Goal: Information Seeking & Learning: Learn about a topic

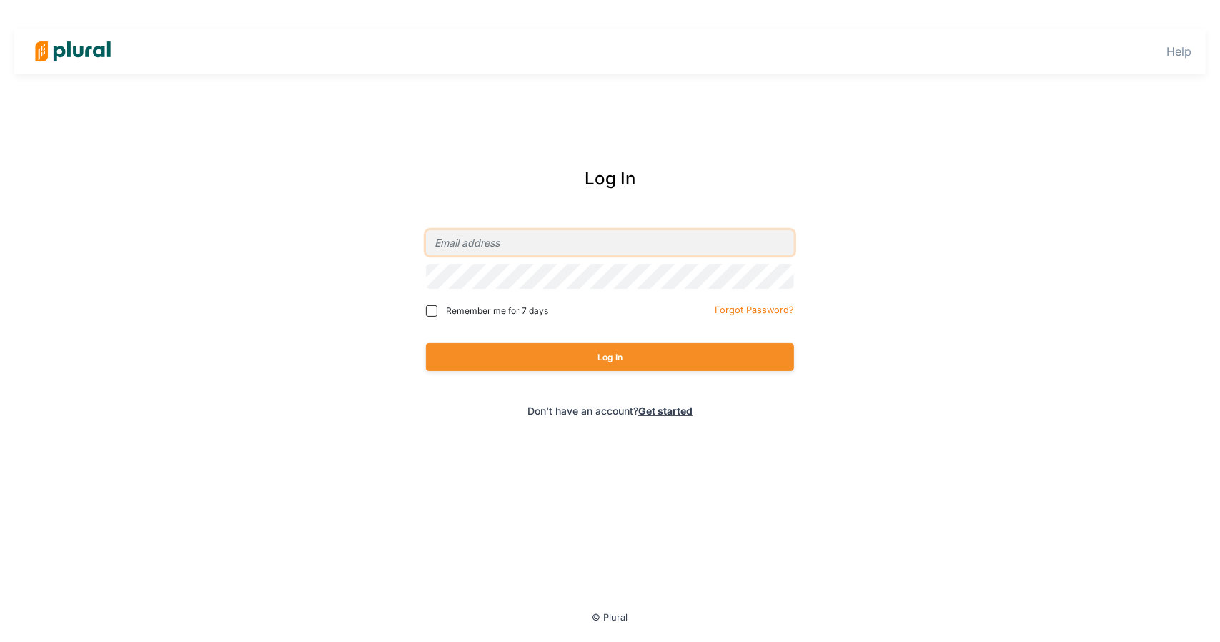
click at [463, 253] on input "email" at bounding box center [610, 242] width 368 height 25
type input "grahammelstrand@activsportadvisory.com"
click at [431, 308] on input "Remember me for 7 days" at bounding box center [431, 310] width 11 height 11
checkbox input "true"
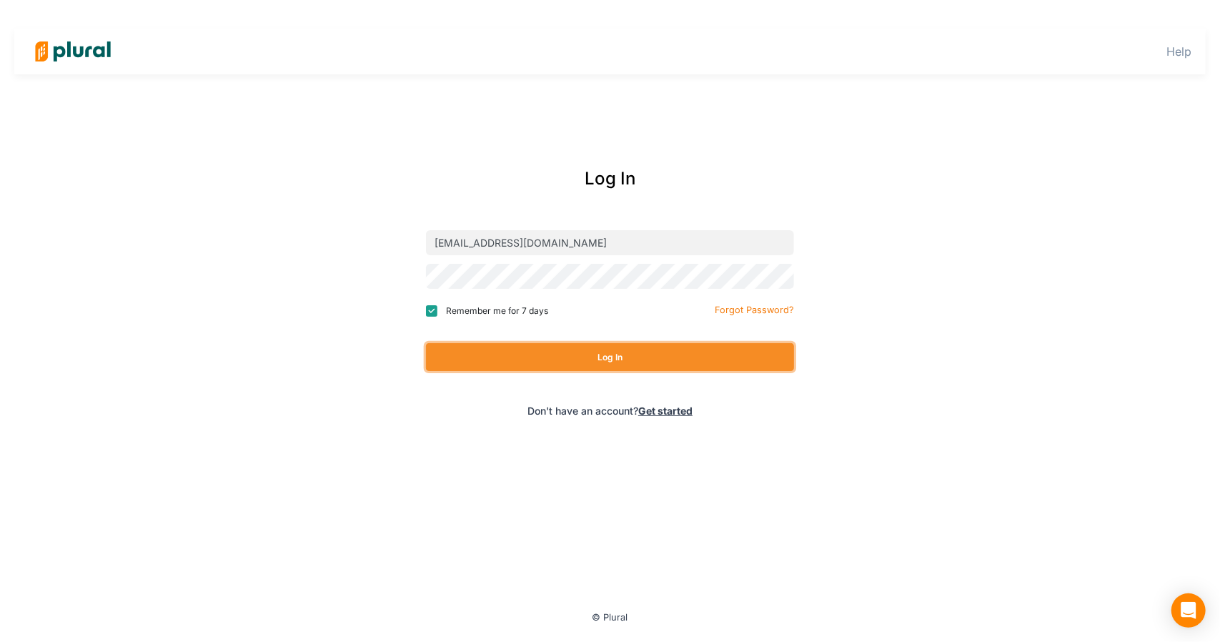
click at [596, 362] on button "Log In" at bounding box center [610, 357] width 368 height 28
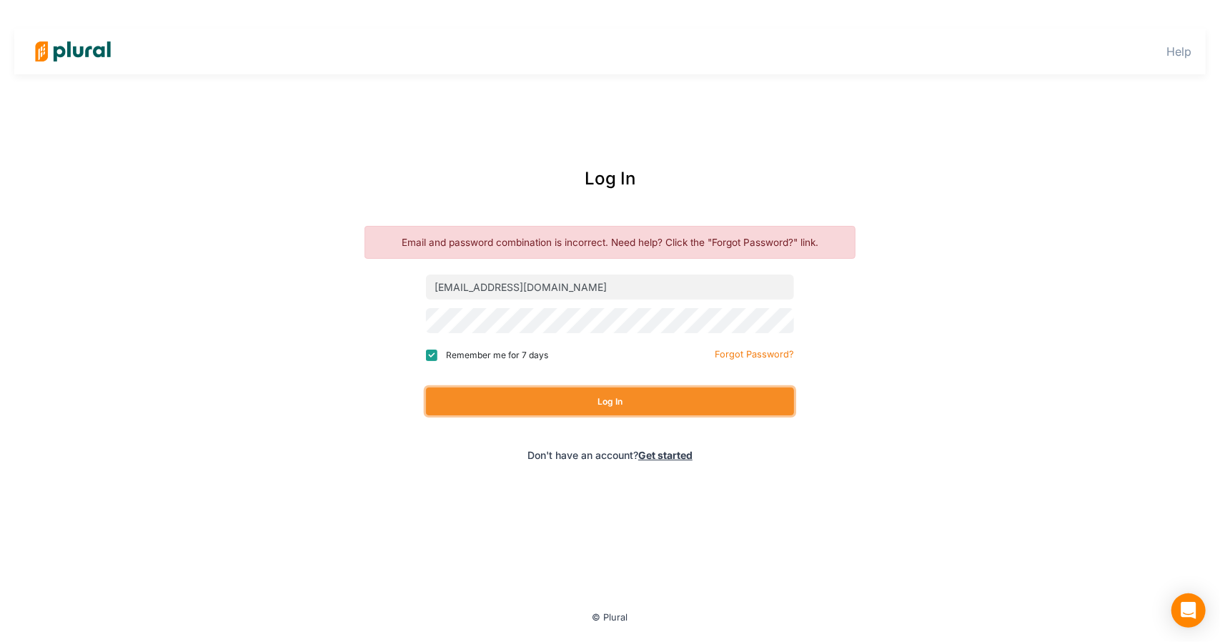
click at [599, 398] on button "Log In" at bounding box center [610, 402] width 368 height 28
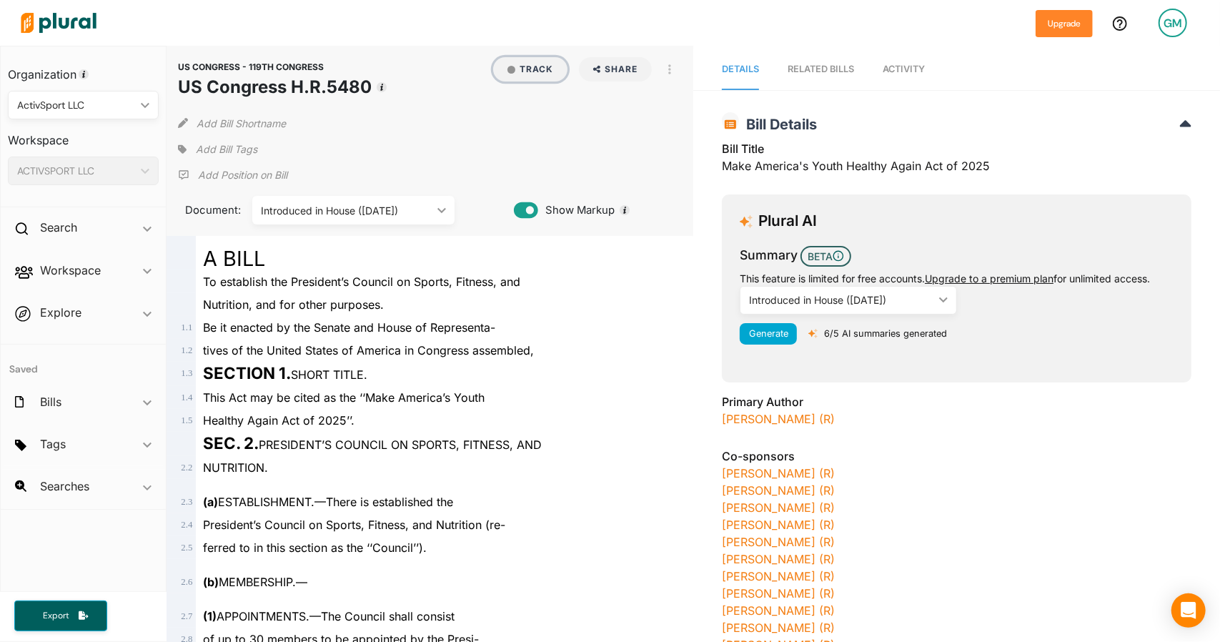
click at [527, 78] on button "Track" at bounding box center [530, 69] width 74 height 24
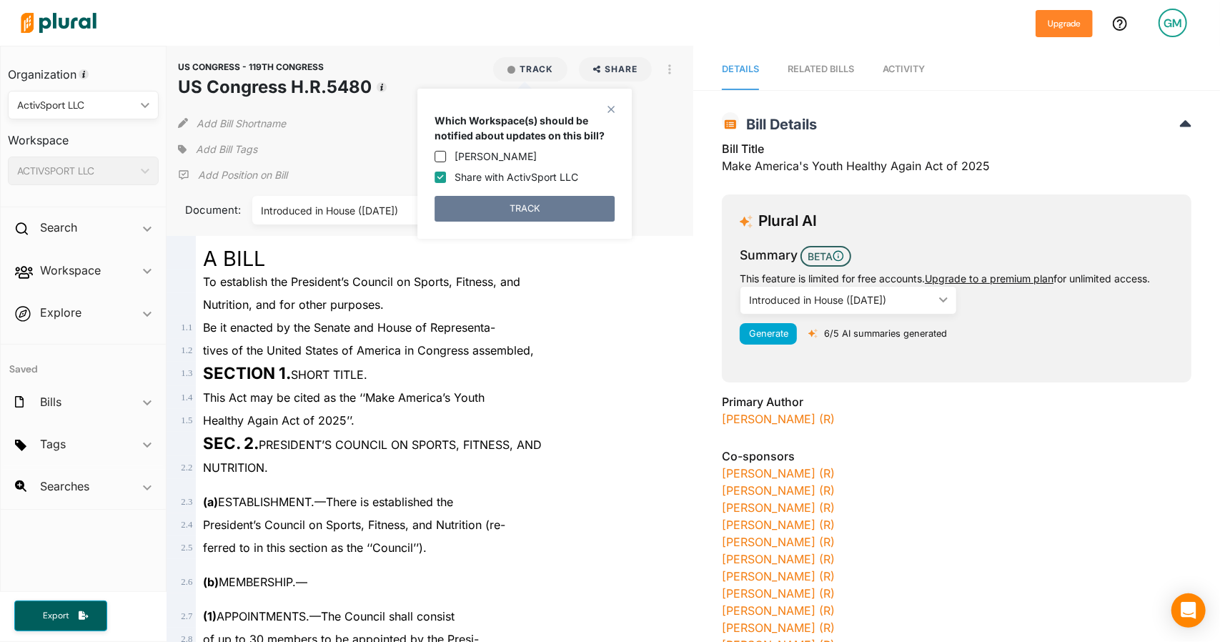
click at [531, 202] on button "TRACK" at bounding box center [525, 209] width 180 height 26
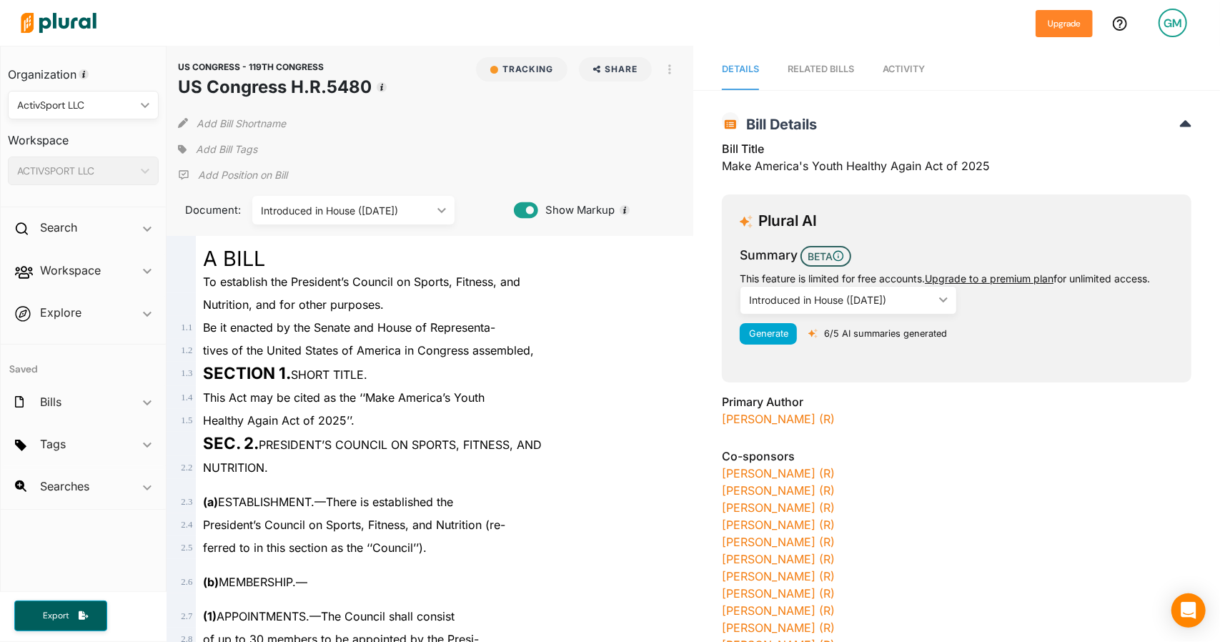
scroll to position [26, 0]
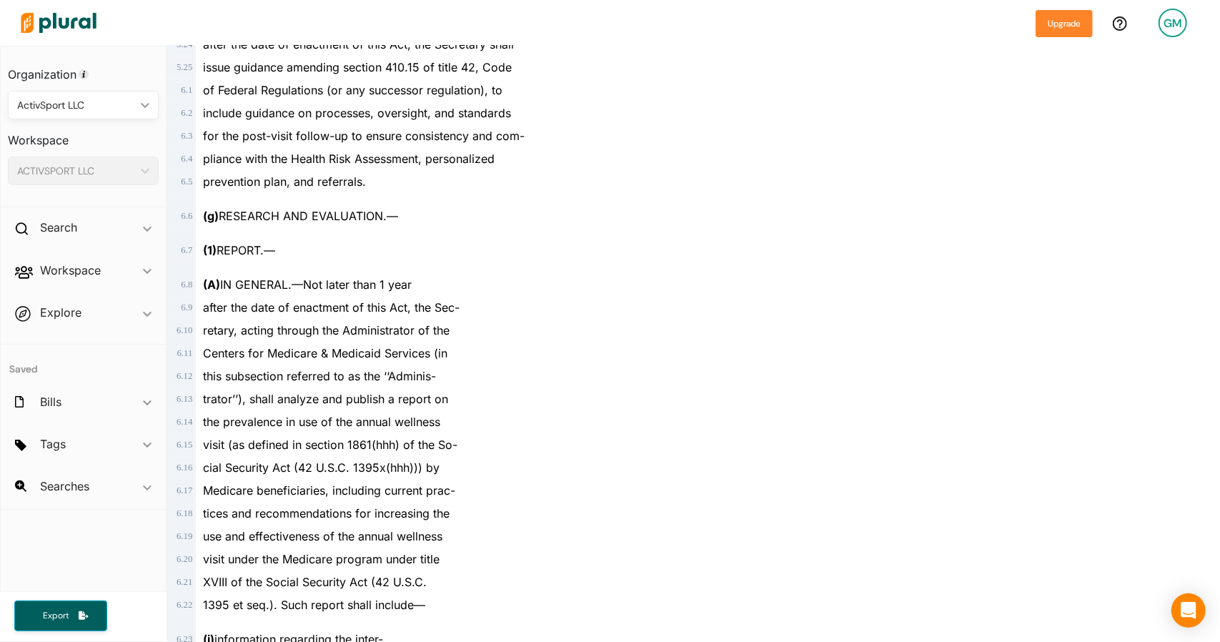
scroll to position [1837, 0]
